Goal: Find specific page/section: Find specific page/section

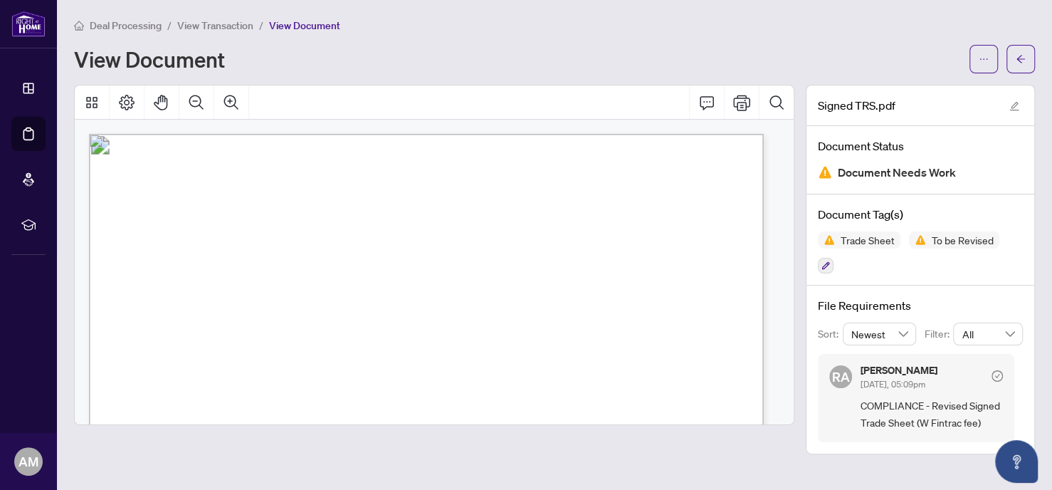
click at [213, 21] on span "View Transaction" at bounding box center [215, 25] width 76 height 13
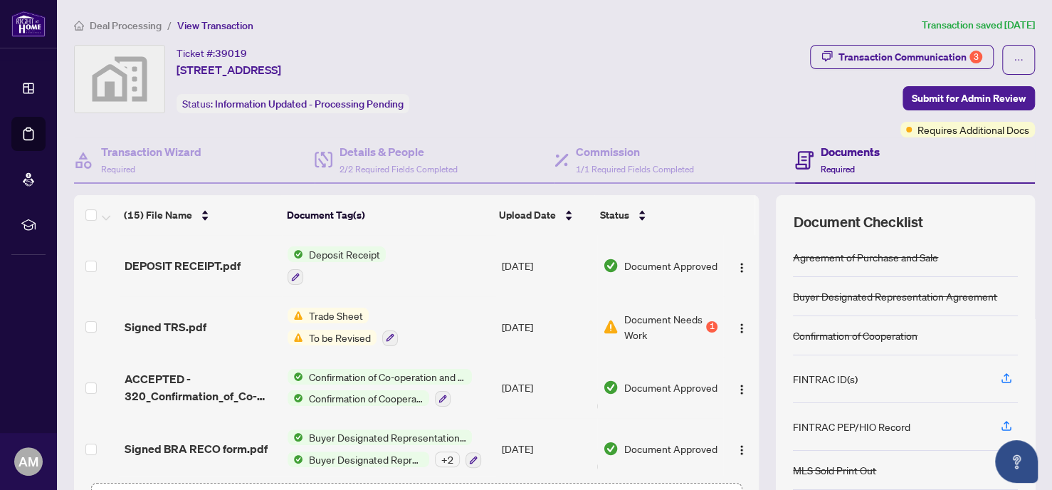
click at [142, 21] on span "Deal Processing" at bounding box center [126, 25] width 72 height 13
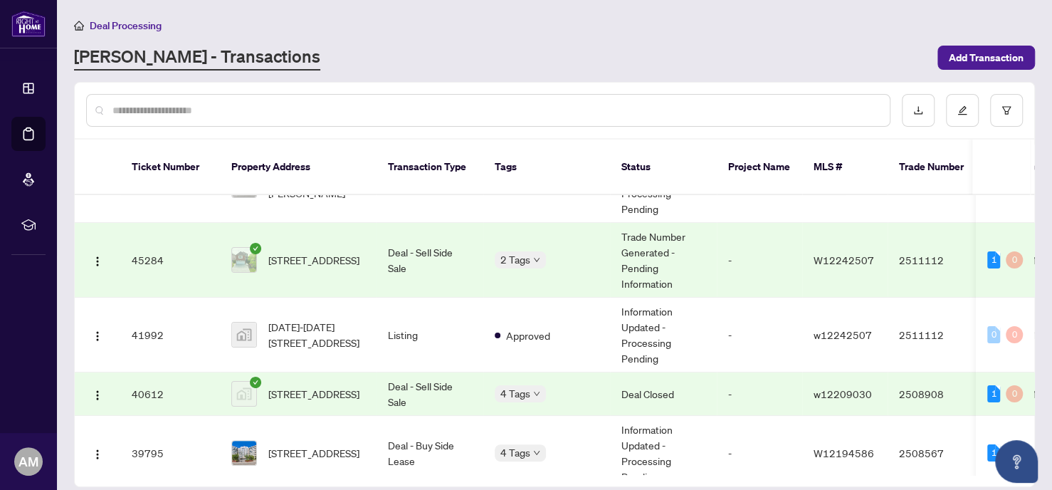
scroll to position [43, 0]
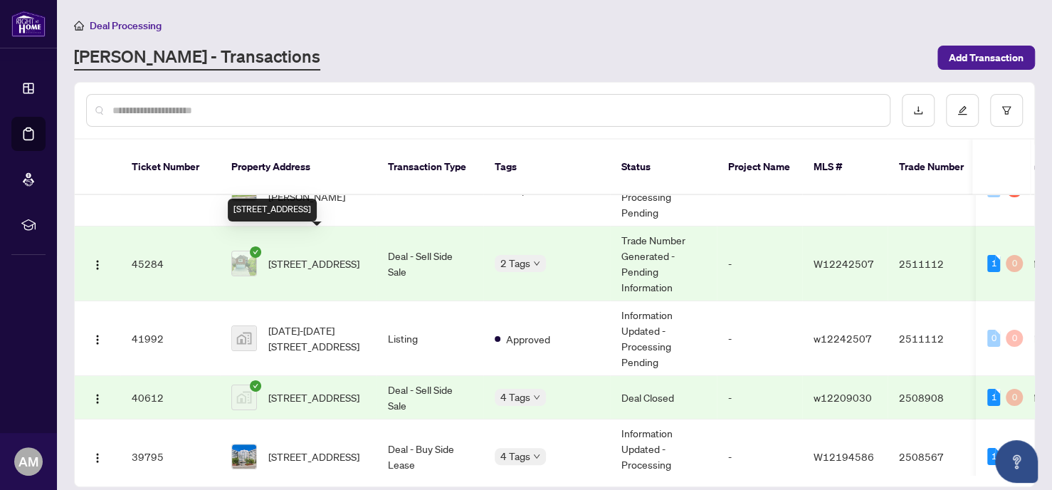
click at [326, 256] on span "[STREET_ADDRESS]" at bounding box center [313, 264] width 91 height 16
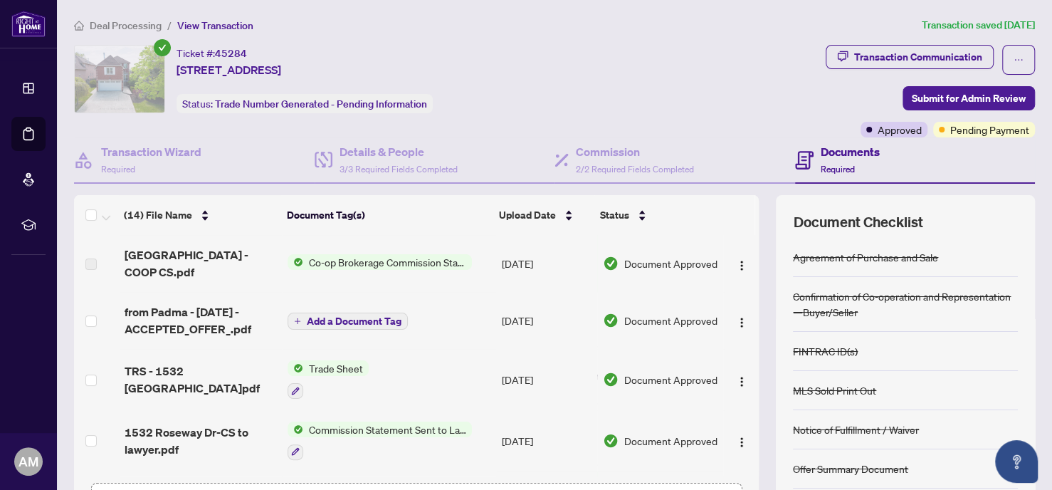
click at [401, 255] on span "Co-op Brokerage Commission Statement" at bounding box center [387, 262] width 169 height 16
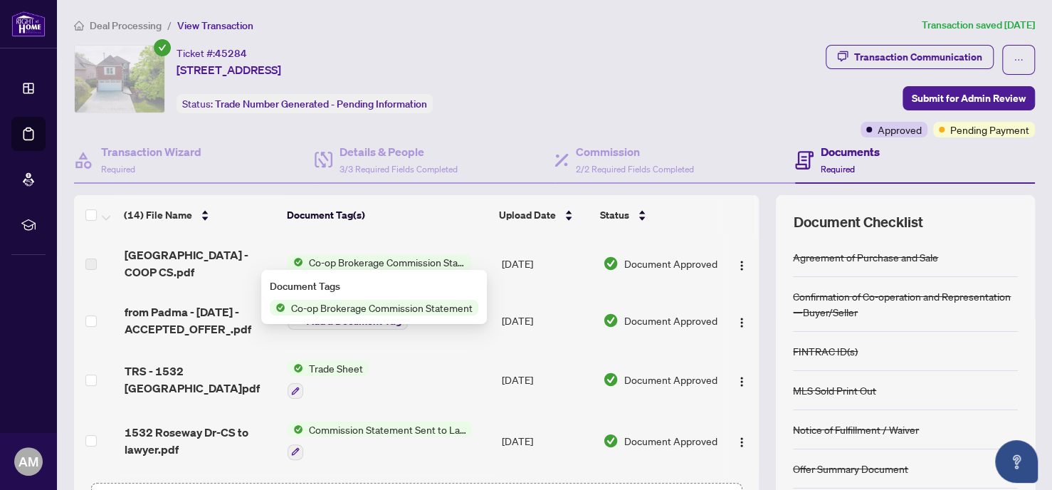
click at [351, 306] on span "Co-op Brokerage Commission Statement" at bounding box center [381, 308] width 193 height 16
click at [342, 301] on span "Co-op Brokerage Commission Statement" at bounding box center [381, 308] width 193 height 16
click at [315, 308] on span "Co-op Brokerage Commission Statement" at bounding box center [381, 308] width 193 height 16
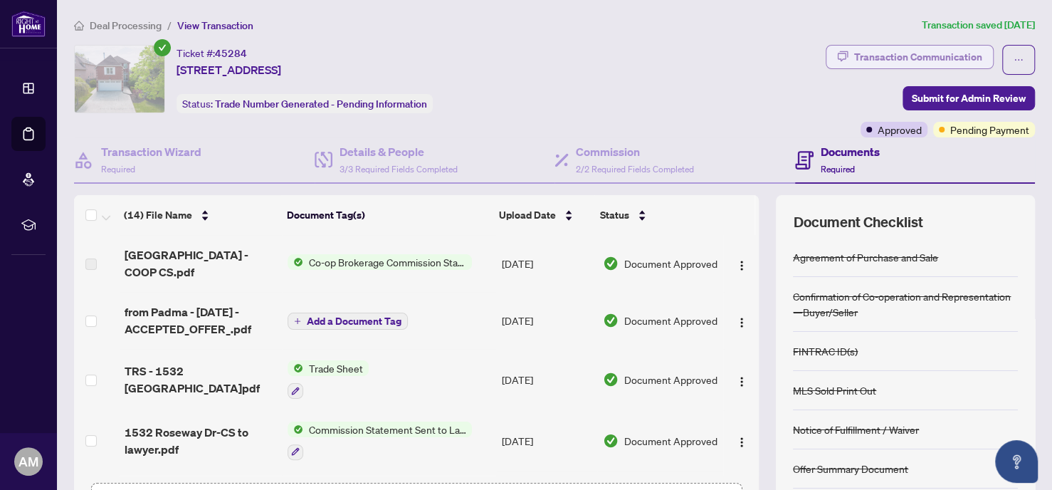
click at [901, 53] on div "Transaction Communication" at bounding box center [918, 57] width 128 height 23
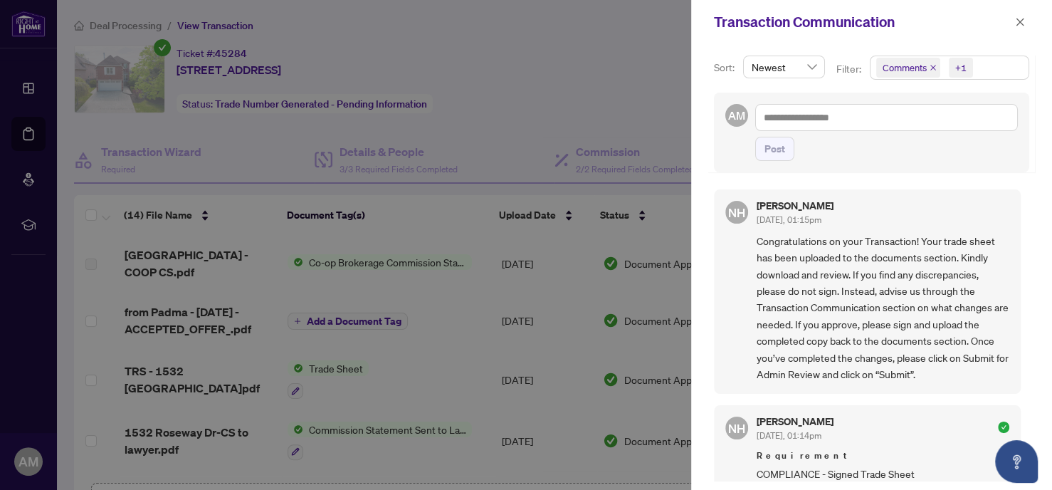
click at [928, 66] on span "Comments" at bounding box center [908, 68] width 64 height 20
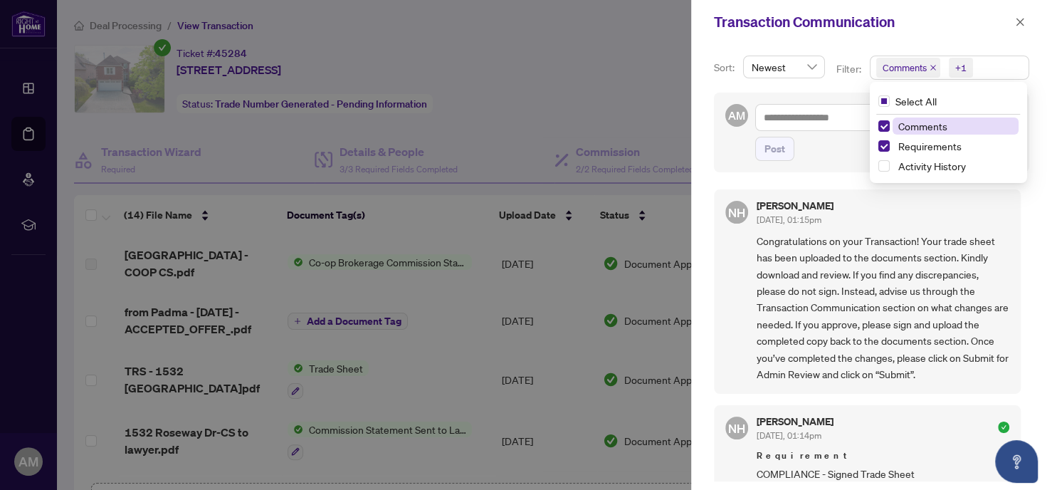
click at [933, 68] on icon "close" at bounding box center [933, 68] width 6 height 6
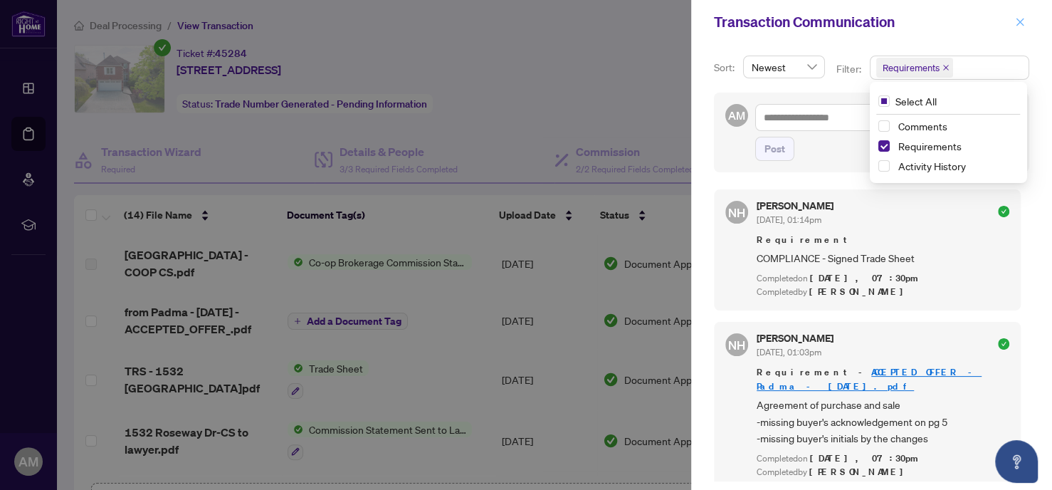
click at [1018, 19] on icon "close" at bounding box center [1020, 22] width 10 height 10
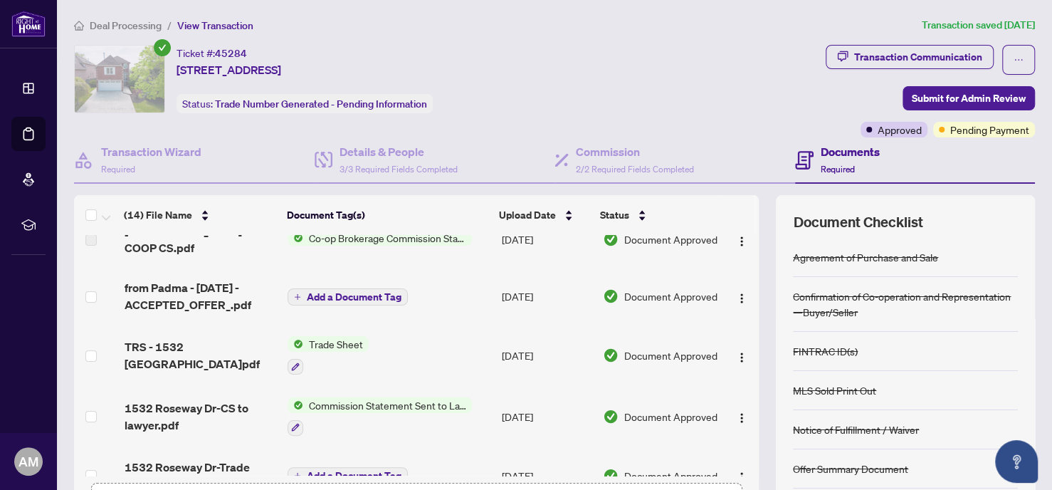
scroll to position [28, 0]
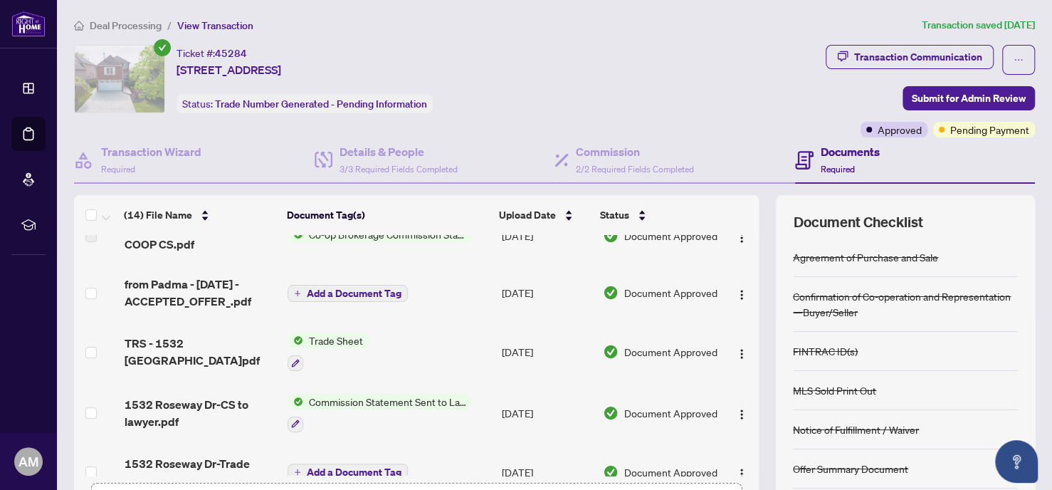
click at [337, 337] on span "Trade Sheet" at bounding box center [335, 340] width 65 height 16
click at [306, 411] on span "Trade Sheet" at bounding box center [292, 408] width 65 height 16
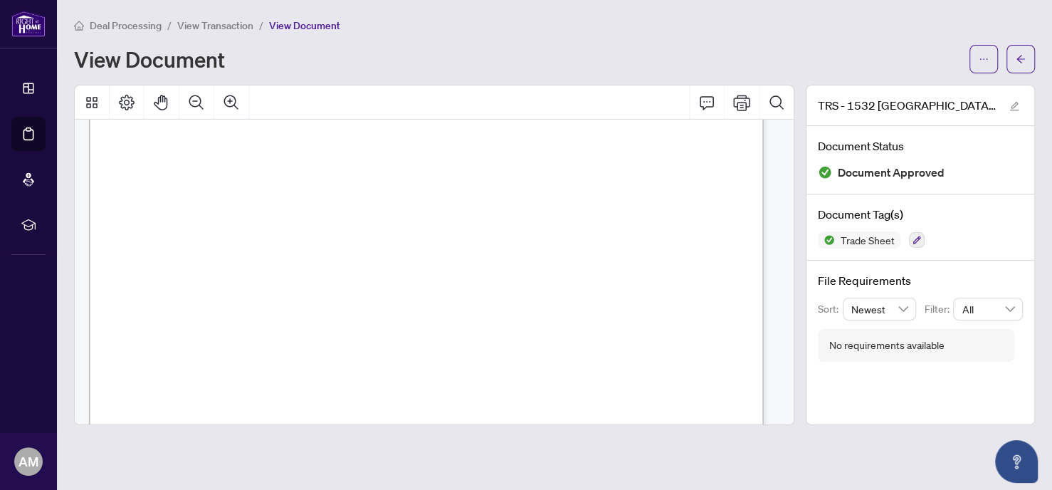
scroll to position [460, 0]
click at [221, 26] on span "View Transaction" at bounding box center [215, 25] width 76 height 13
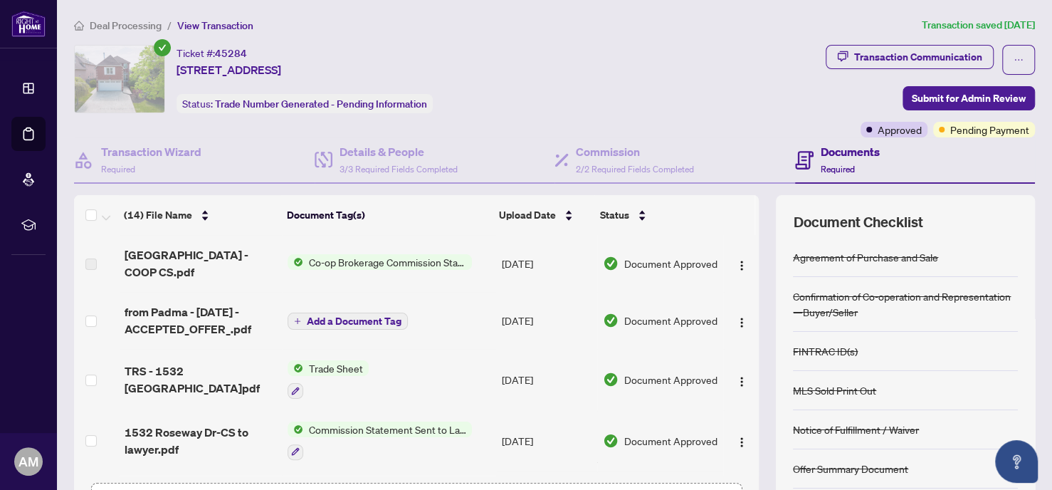
click at [138, 22] on span "Deal Processing" at bounding box center [126, 25] width 72 height 13
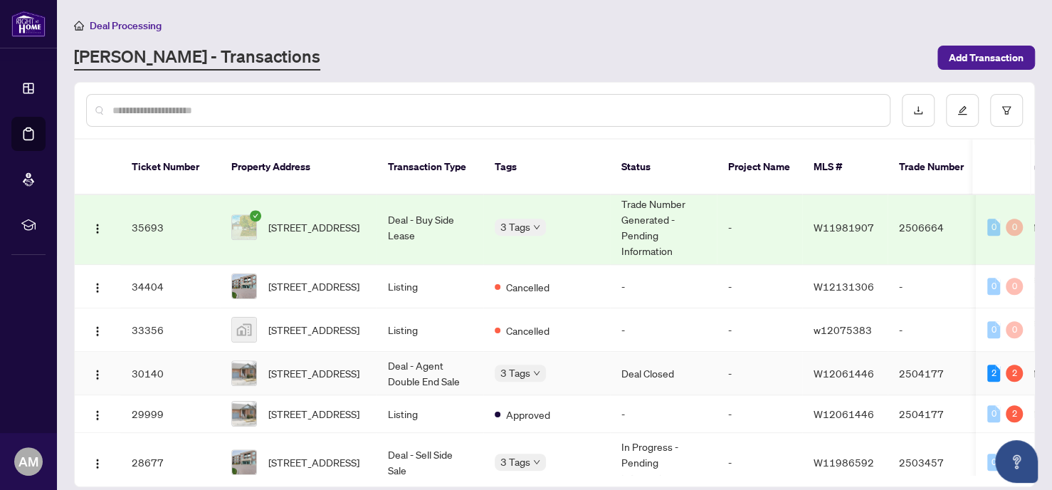
scroll to position [612, 0]
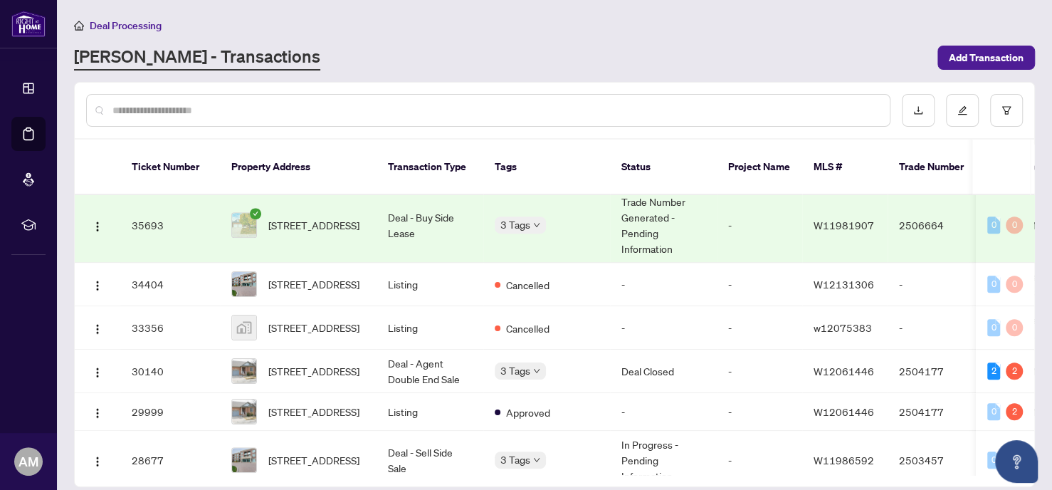
click at [749, 111] on input "text" at bounding box center [495, 111] width 766 height 16
click at [1001, 107] on button "button" at bounding box center [1006, 110] width 33 height 33
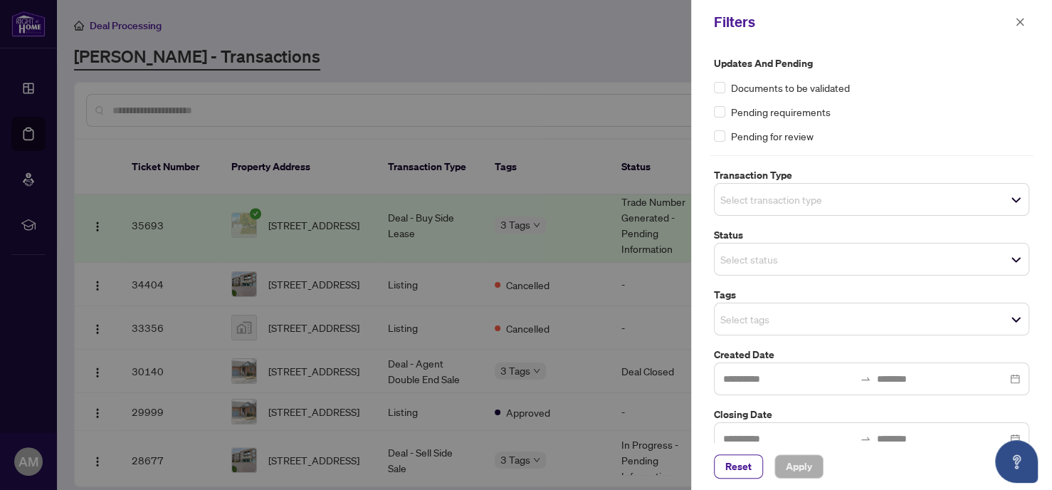
click at [1012, 197] on span "Select transaction type" at bounding box center [872, 199] width 314 height 20
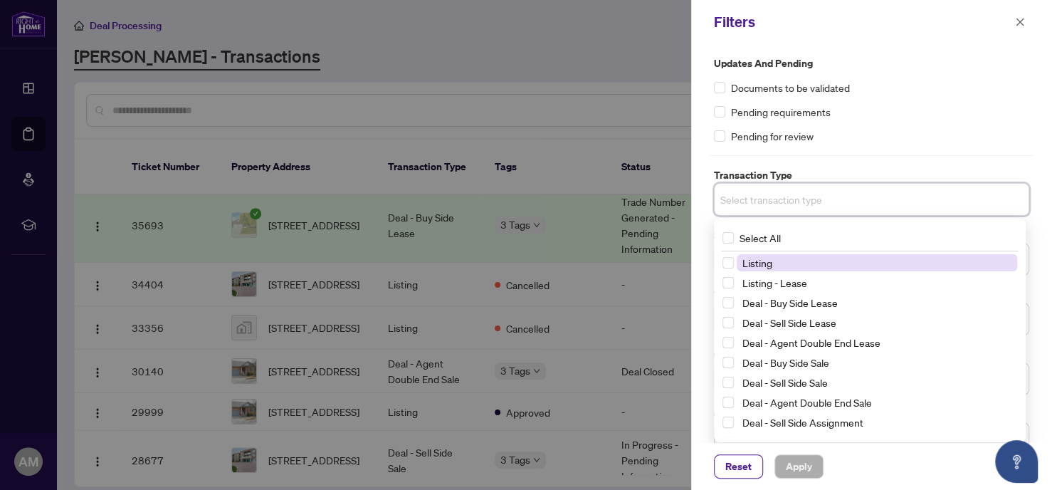
click at [1017, 201] on span "Select transaction type" at bounding box center [872, 199] width 314 height 20
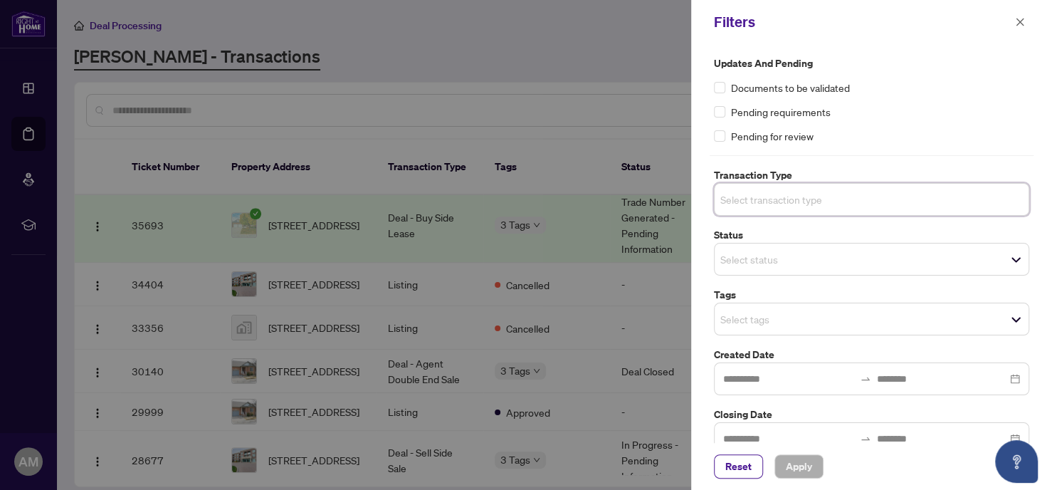
click at [1009, 258] on div "Select status Select All 1 Draft New Submission - Processing Pending Pending In…" at bounding box center [871, 259] width 315 height 33
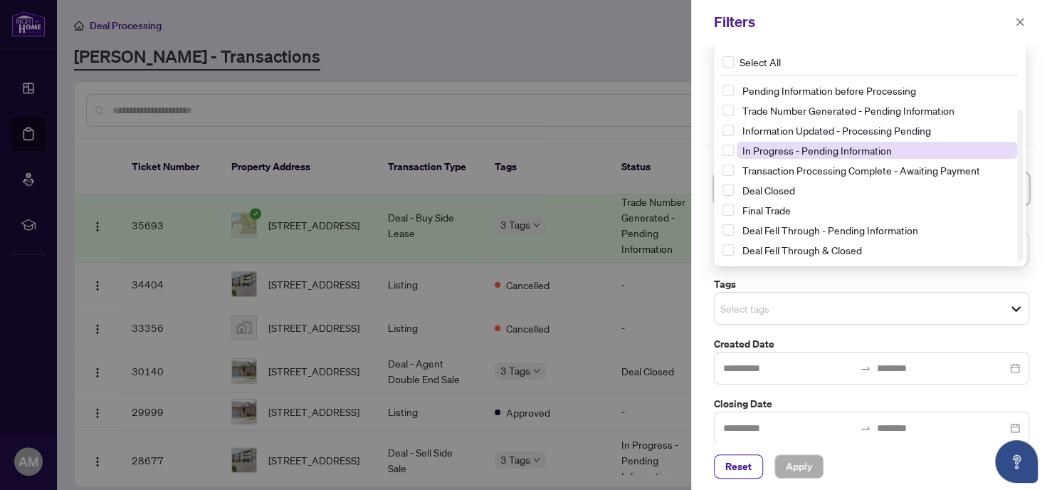
scroll to position [11, 0]
click at [724, 209] on span "Select Final Trade" at bounding box center [728, 209] width 11 height 11
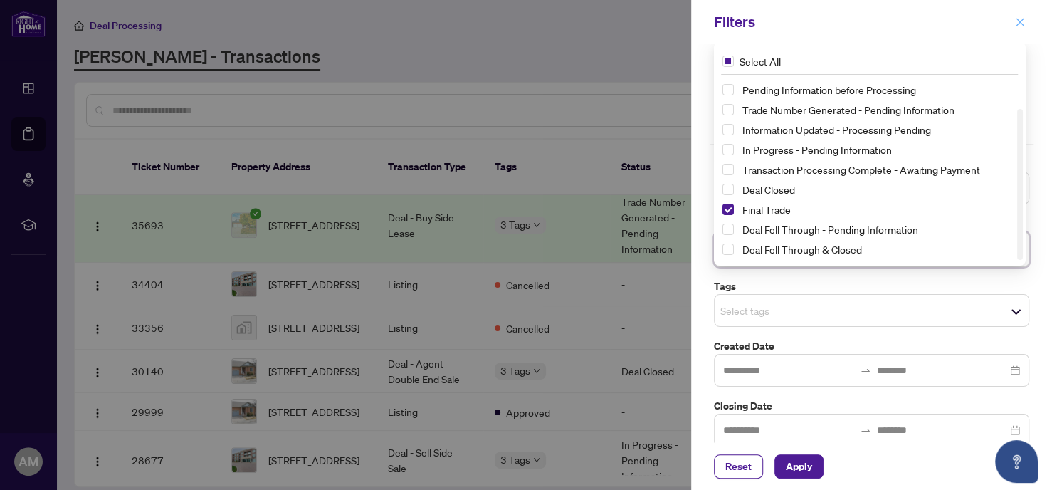
click at [1017, 20] on icon "close" at bounding box center [1020, 22] width 10 height 10
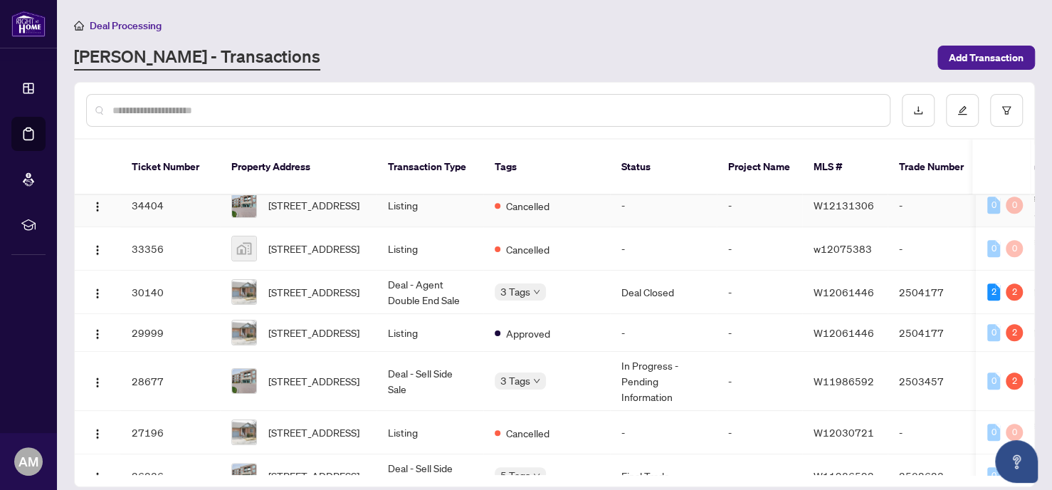
scroll to position [701, 0]
